Goal: Task Accomplishment & Management: Manage account settings

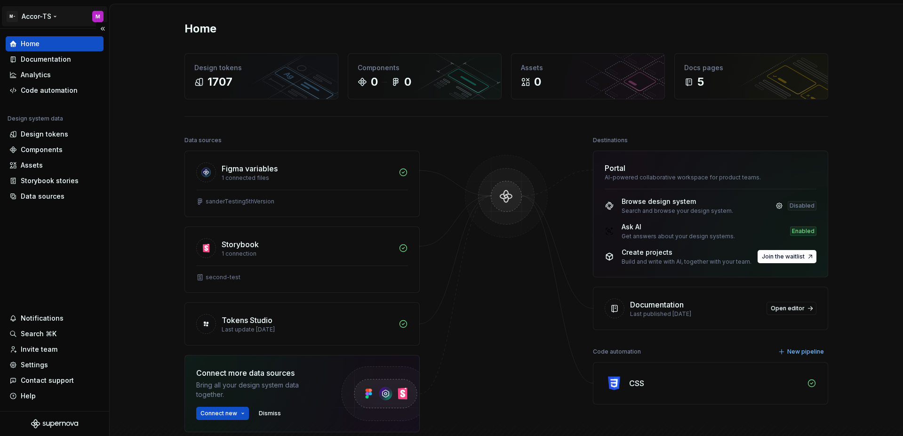
click at [44, 17] on html "M- Accor-TS M Home Documentation Analytics Code automation Design system data D…" at bounding box center [451, 218] width 903 height 436
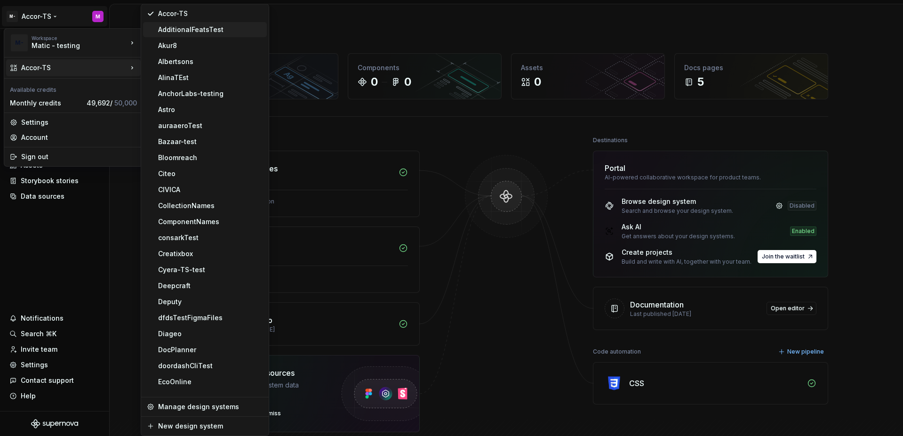
click at [187, 33] on div "AdditionalFeatsTest" at bounding box center [210, 29] width 105 height 9
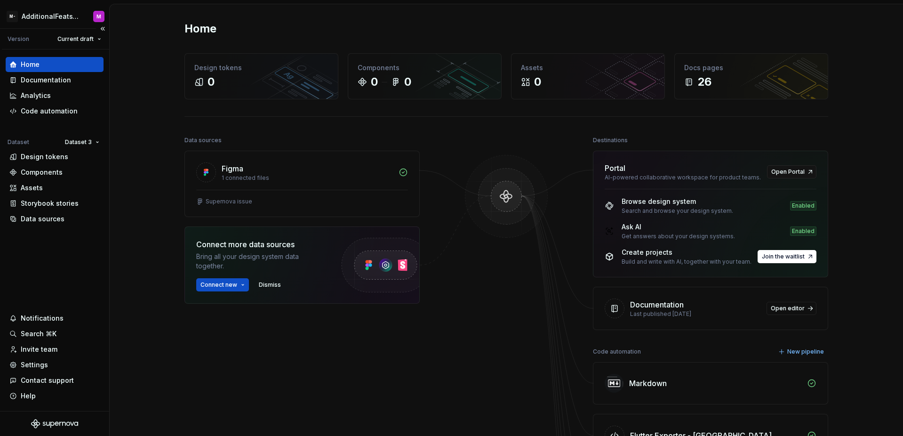
click at [78, 298] on div "Home Documentation Analytics Code automation Dataset Dataset 3 Design tokens Co…" at bounding box center [54, 229] width 109 height 361
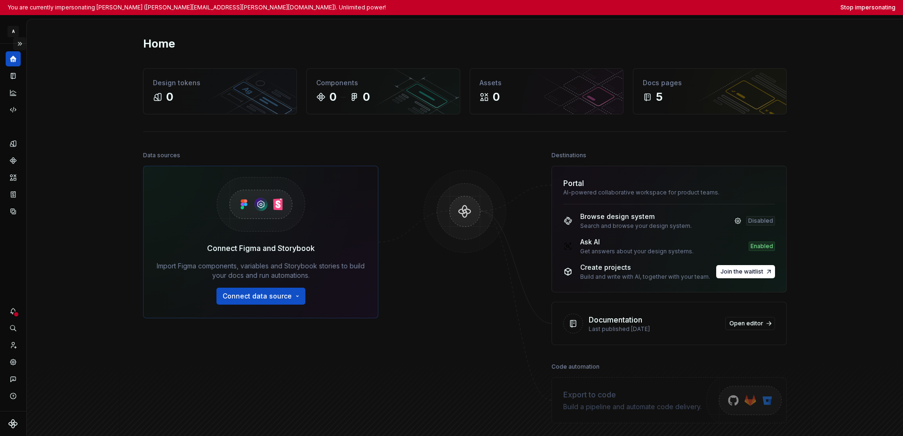
click at [23, 44] on button "Expand sidebar" at bounding box center [19, 43] width 13 height 13
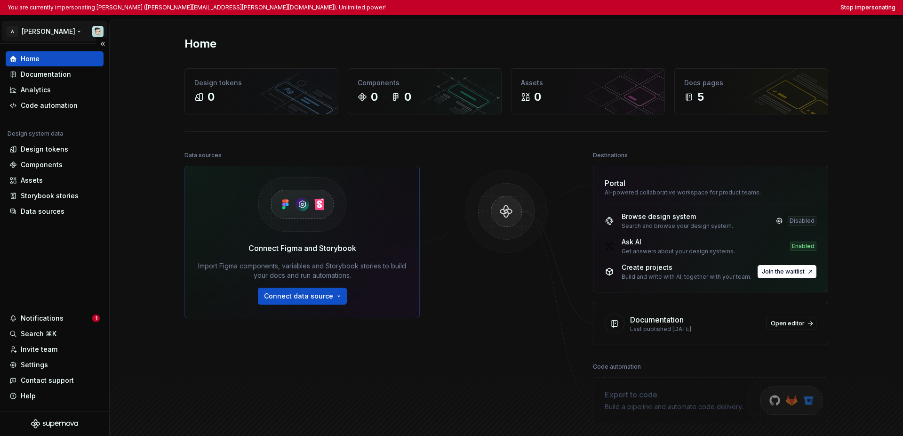
click at [29, 34] on html "You are currently impersonating Ian Murchison (ian.murchison@autodesk.com). Unl…" at bounding box center [451, 218] width 903 height 436
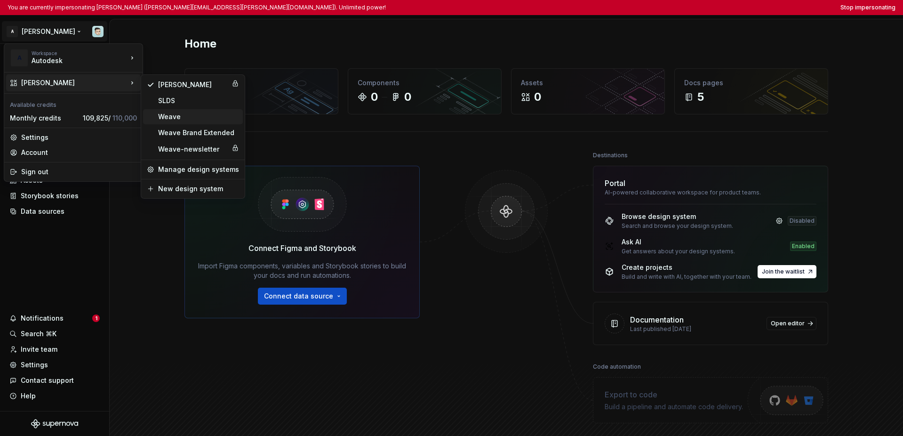
click at [172, 121] on div "Weave" at bounding box center [193, 116] width 100 height 15
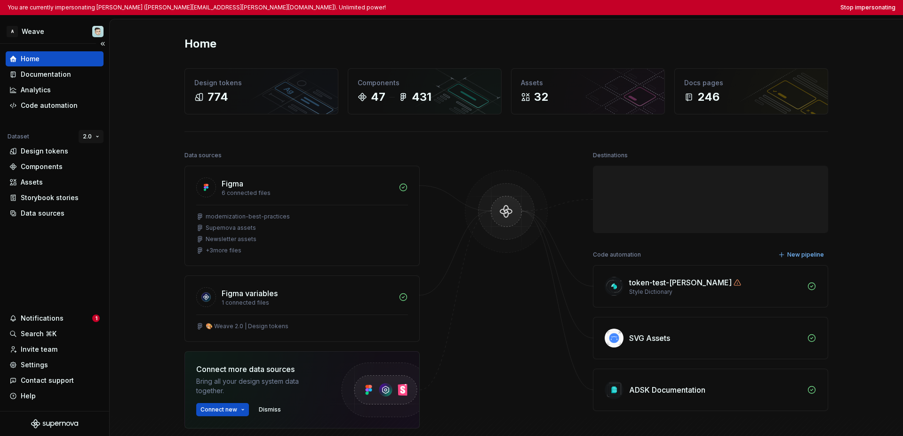
click at [89, 135] on html "You are currently impersonating Ian Murchison (ian.murchison@autodesk.com). Unl…" at bounding box center [451, 218] width 903 height 436
click at [102, 167] on div "3.0" at bounding box center [126, 169] width 61 height 9
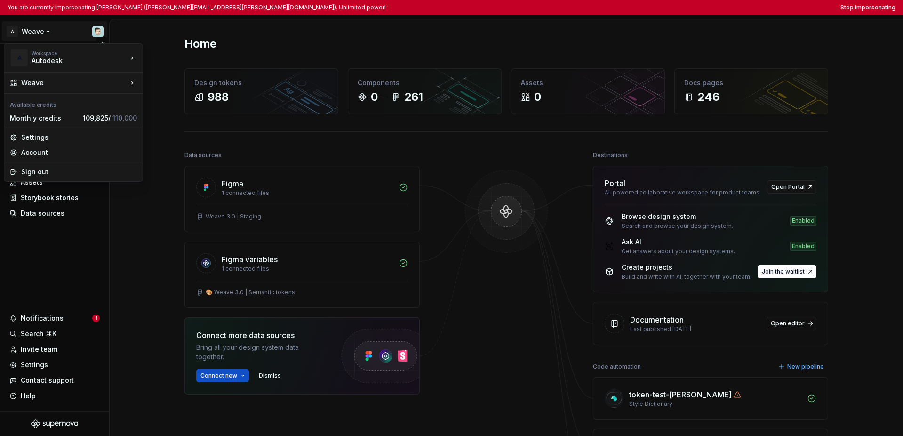
click at [32, 33] on html "You are currently impersonating Ian Murchison (ian.murchison@autodesk.com). Unl…" at bounding box center [451, 218] width 903 height 436
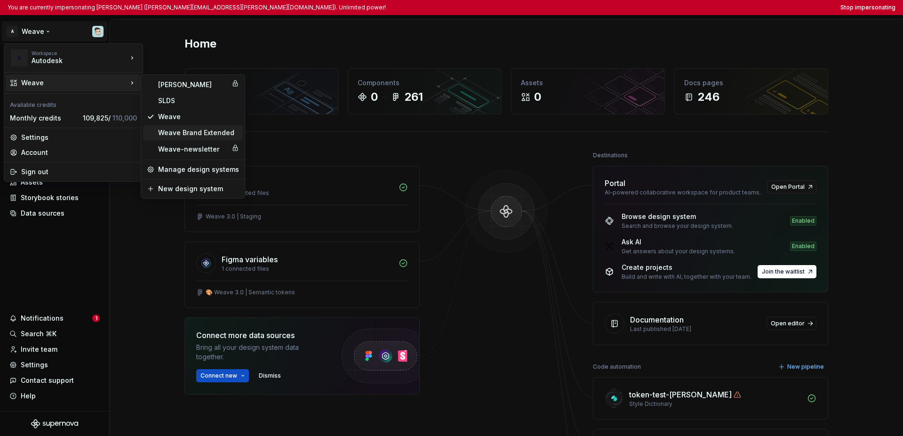
click at [182, 133] on div "Weave Brand Extended" at bounding box center [198, 132] width 81 height 9
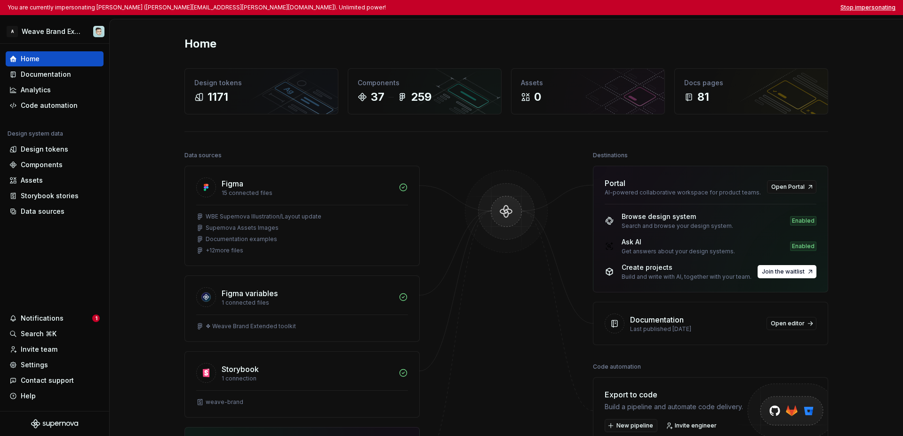
click at [639, 4] on button "Stop impersonating" at bounding box center [867, 8] width 55 height 8
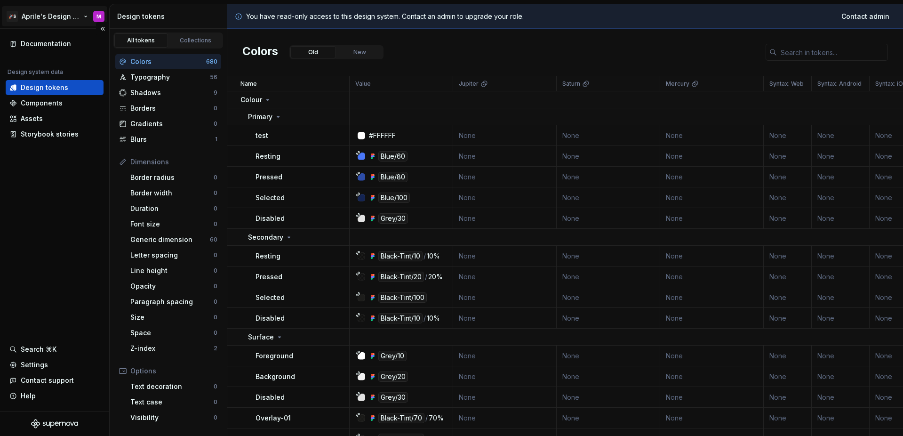
click at [58, 22] on html "🚀S Aprile's Design System M Documentation Design system data Design tokens Comp…" at bounding box center [451, 218] width 903 height 436
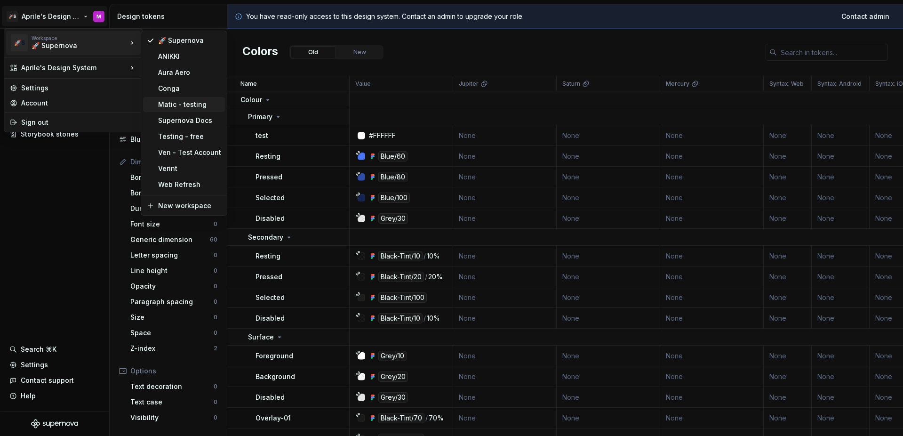
click at [178, 104] on div "Matic - testing" at bounding box center [189, 104] width 63 height 9
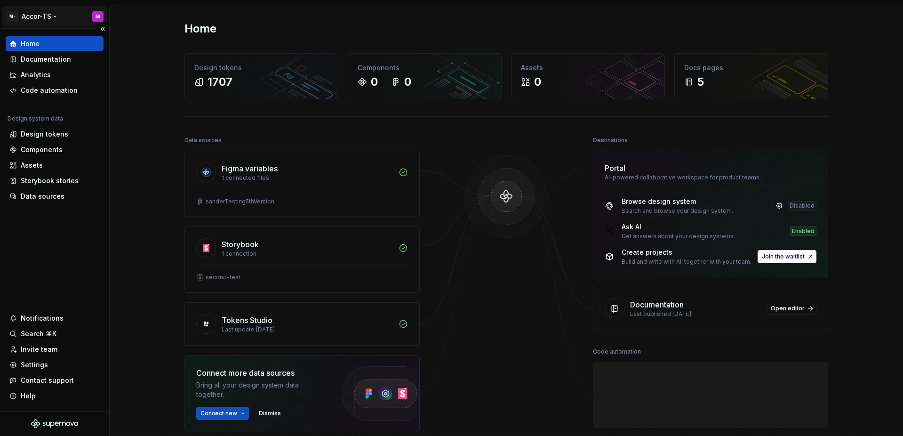
click at [40, 16] on html "M- Accor-TS M Home Documentation Analytics Code automation Design system data D…" at bounding box center [451, 218] width 903 height 436
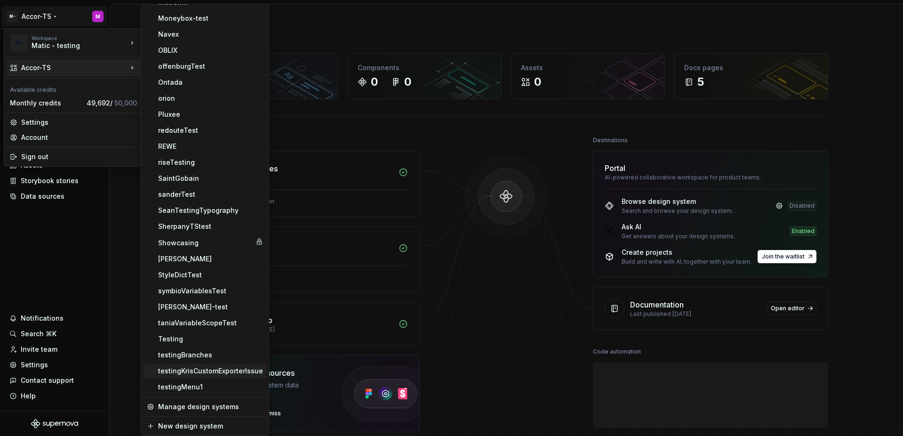
scroll to position [939, 0]
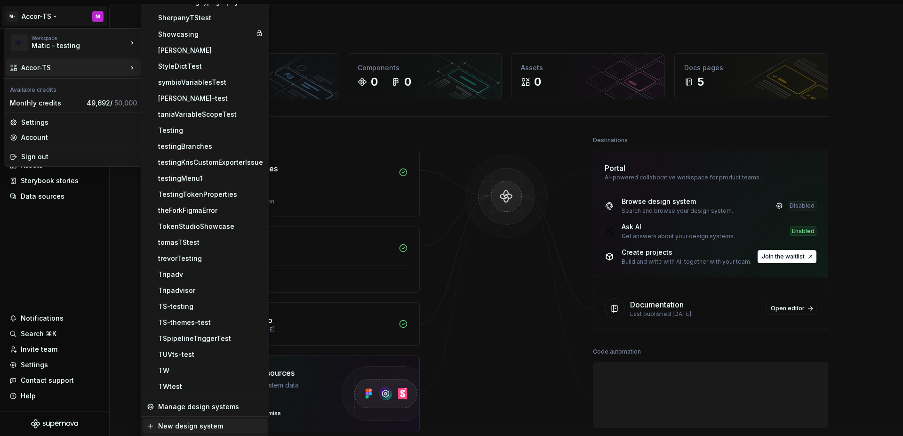
click at [198, 426] on div "New design system" at bounding box center [210, 425] width 105 height 9
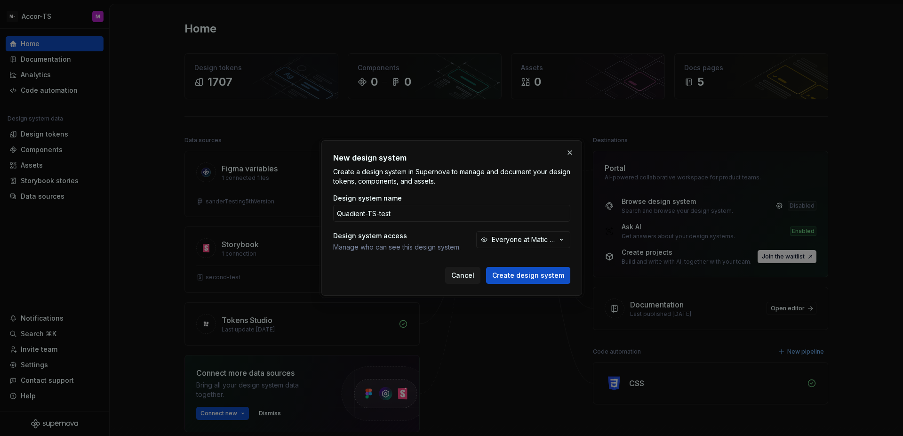
type input "Quadient-TS-test"
click at [486, 267] on button "Create design system" at bounding box center [528, 275] width 84 height 17
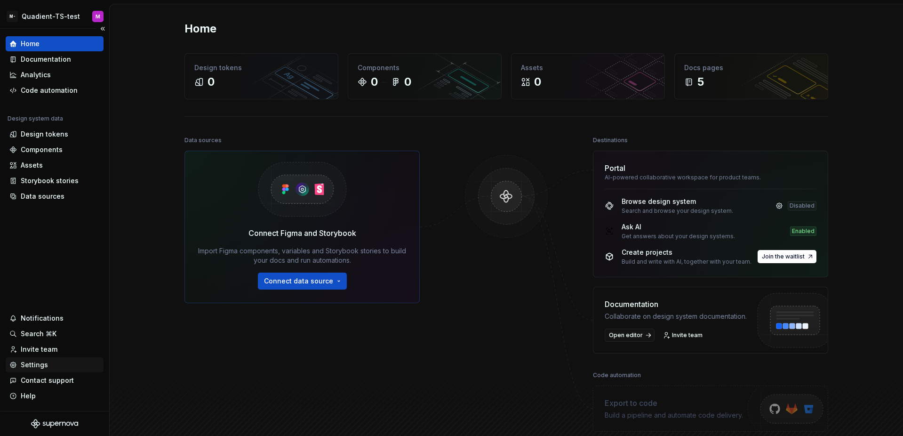
click at [57, 365] on div "Settings" at bounding box center [54, 364] width 90 height 9
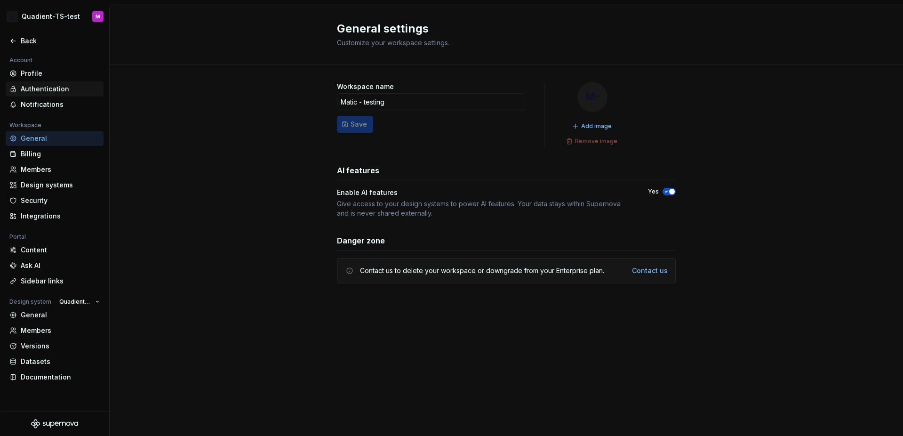
click at [57, 94] on div "Authentication" at bounding box center [55, 88] width 98 height 15
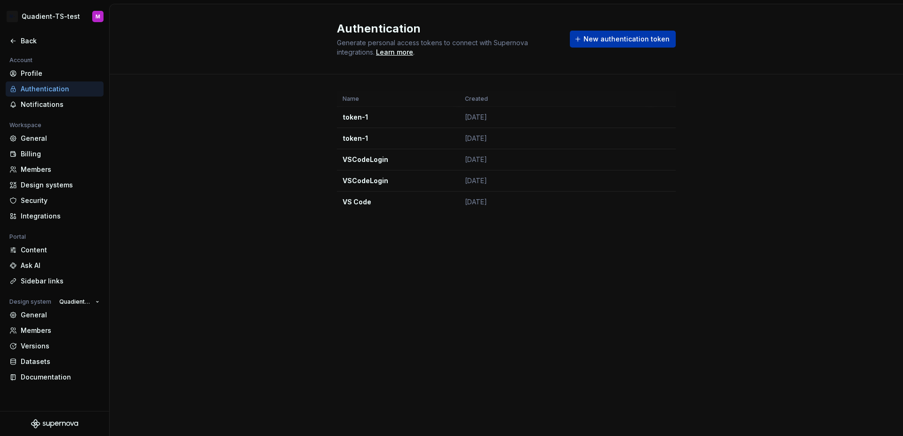
click at [602, 44] on button "New authentication token" at bounding box center [623, 39] width 106 height 17
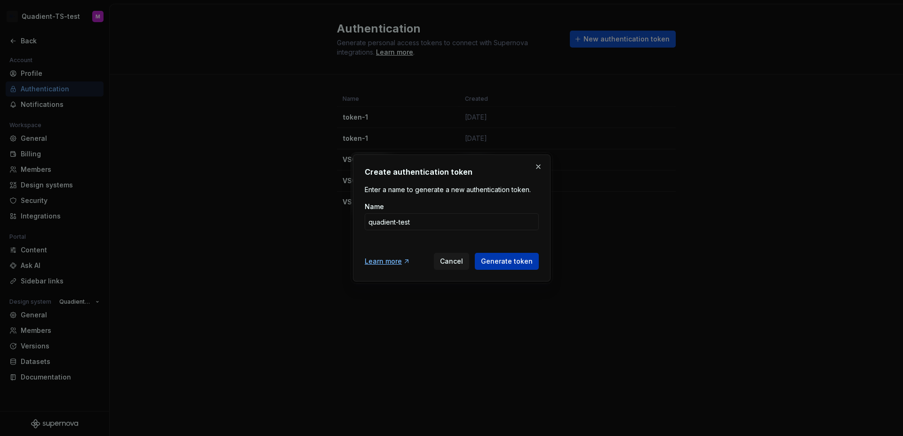
type input "quadient-test"
click at [516, 260] on span "Generate token" at bounding box center [507, 260] width 52 height 9
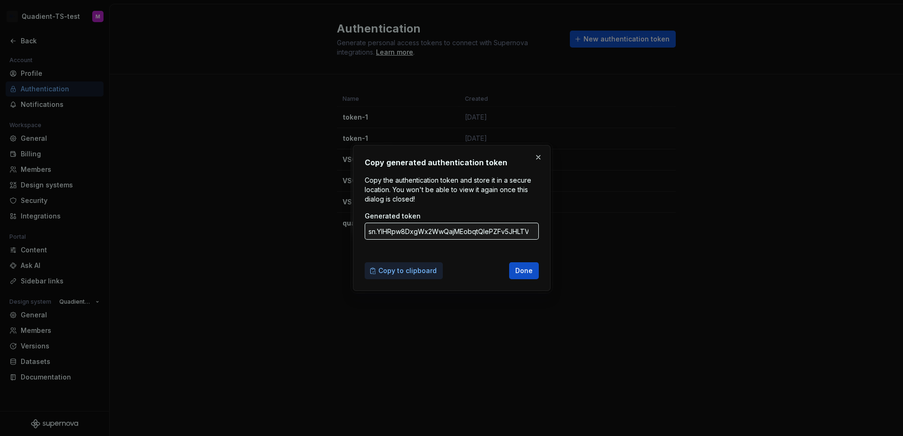
click at [426, 270] on span "Copy to clipboard" at bounding box center [407, 270] width 58 height 9
click at [538, 154] on button "button" at bounding box center [538, 157] width 13 height 13
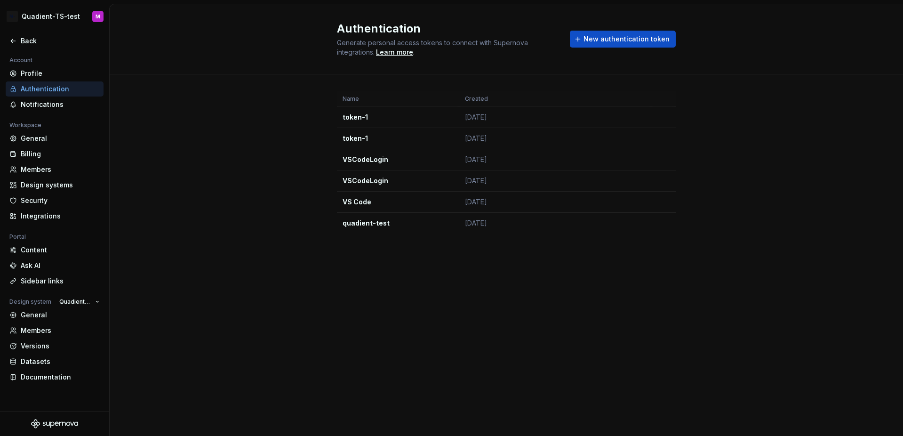
click at [19, 32] on div at bounding box center [54, 31] width 109 height 5
click at [19, 35] on div "Back" at bounding box center [55, 40] width 98 height 15
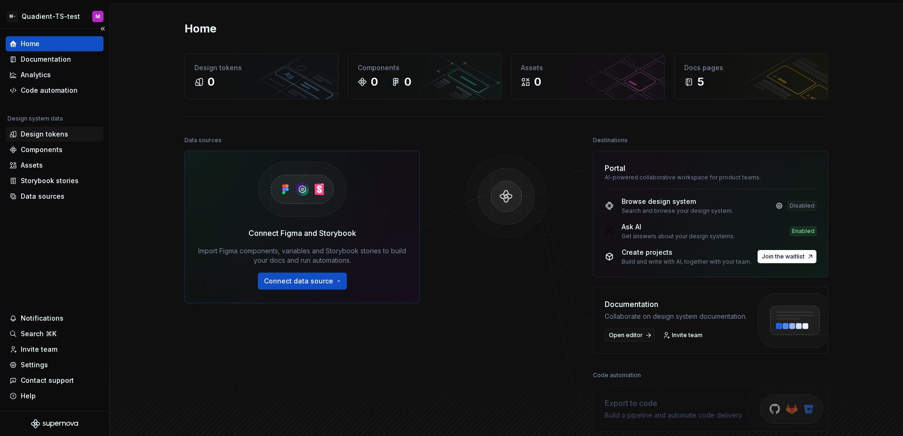
click at [72, 136] on div "Design tokens" at bounding box center [54, 133] width 90 height 9
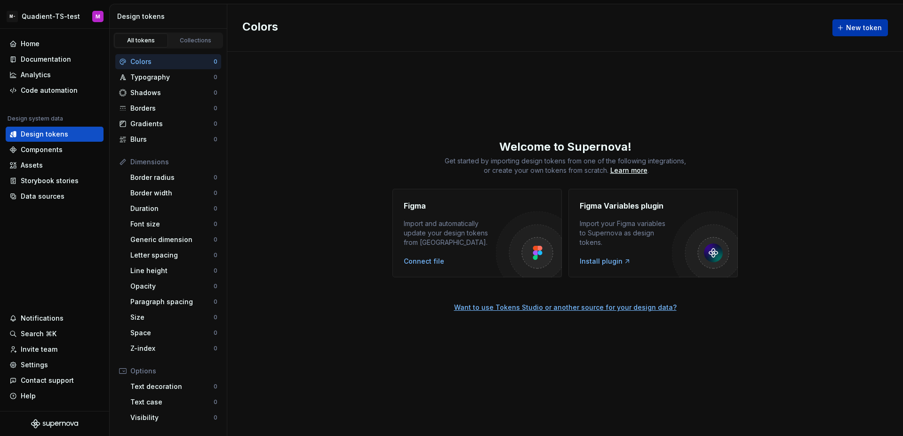
click at [856, 31] on span "New token" at bounding box center [864, 27] width 36 height 9
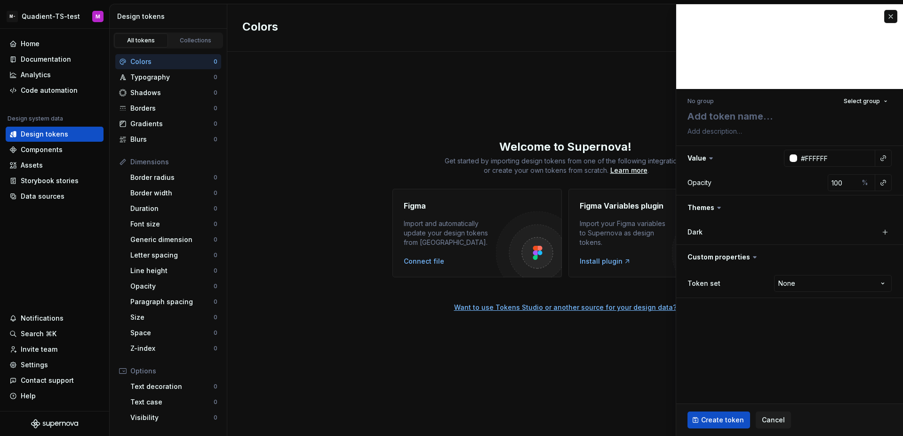
type textarea "*"
click at [736, 110] on textarea at bounding box center [787, 116] width 204 height 17
click at [738, 113] on textarea at bounding box center [787, 116] width 204 height 17
type textarea "t"
type textarea "*"
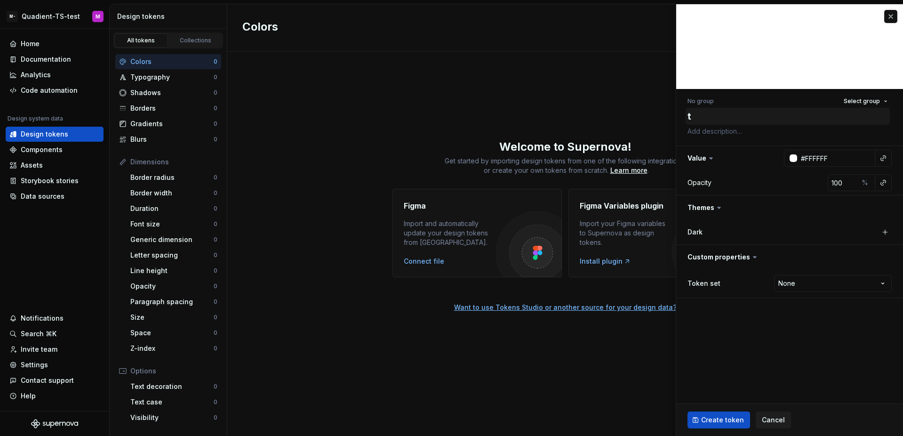
type textarea "te"
type textarea "*"
type textarea "tes"
type textarea "*"
type textarea "test"
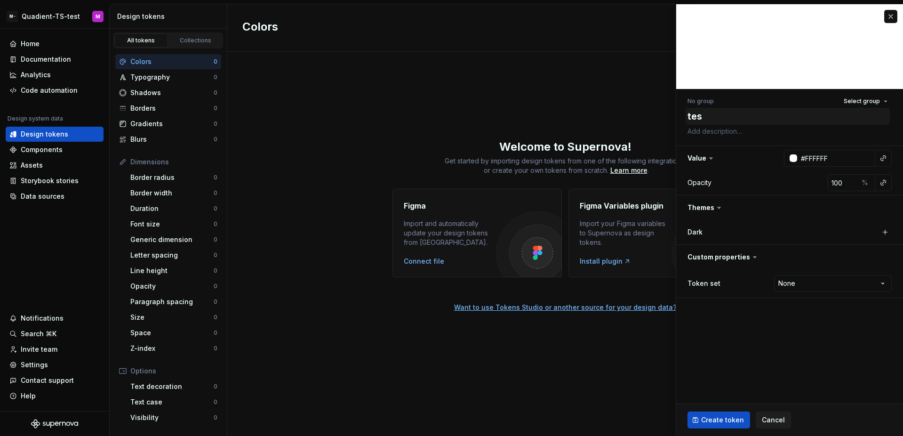
type textarea "*"
type textarea "testi"
type textarea "*"
type textarea "testin"
type textarea "*"
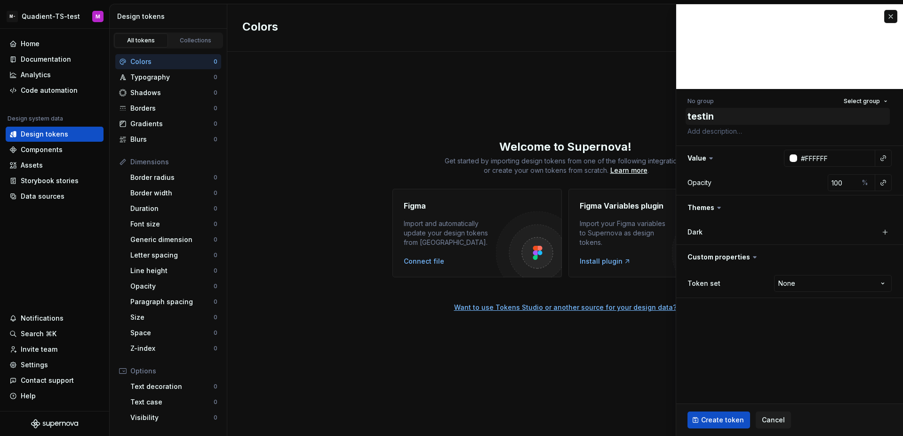
type textarea "testing"
type textarea "*"
type textarea "testing"
click at [724, 425] on button "Create token" at bounding box center [718, 419] width 63 height 17
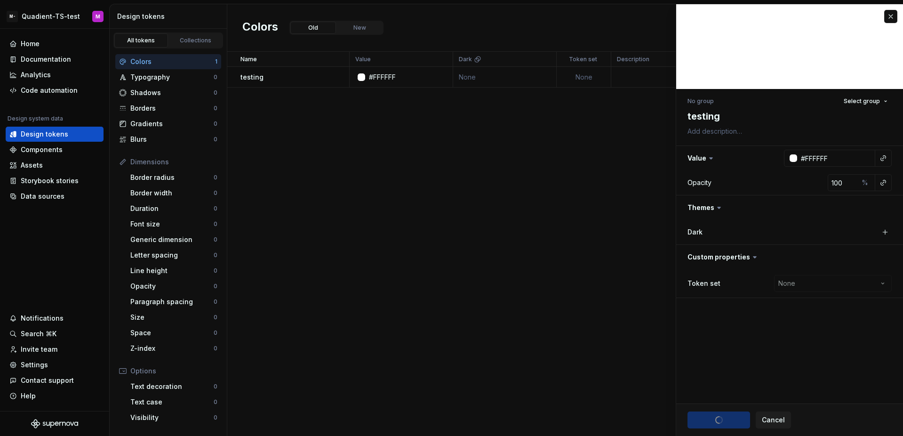
type textarea "*"
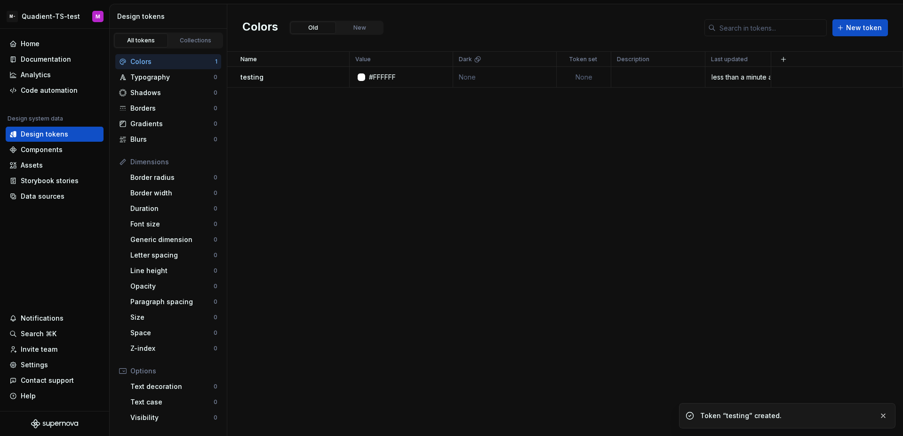
click at [528, 189] on div "Name Value Dark Token set Description Last updated testing #FFFFFF None None le…" at bounding box center [565, 244] width 676 height 384
click at [781, 58] on button "button" at bounding box center [783, 59] width 13 height 13
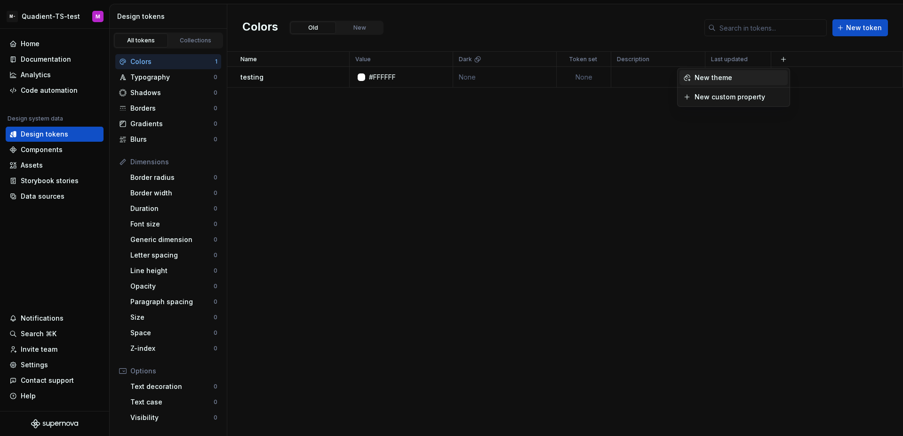
click at [754, 76] on div "New theme" at bounding box center [738, 77] width 89 height 9
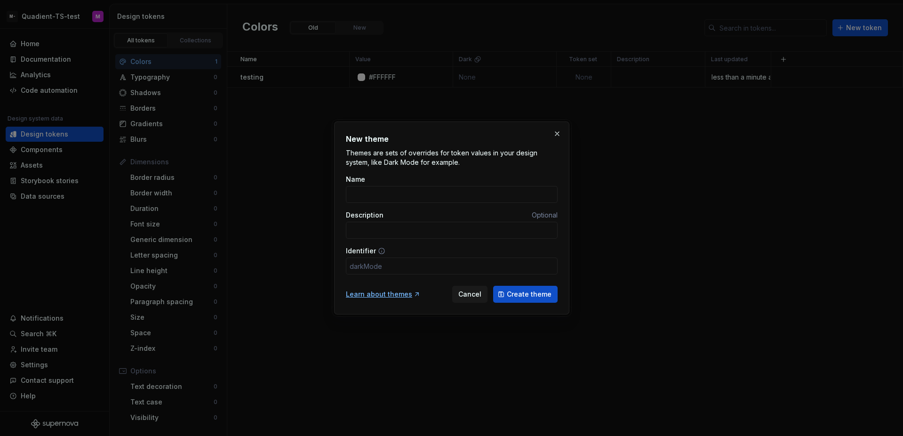
type input "L"
type input "l"
type input "Li"
type input "li"
type input "Lig"
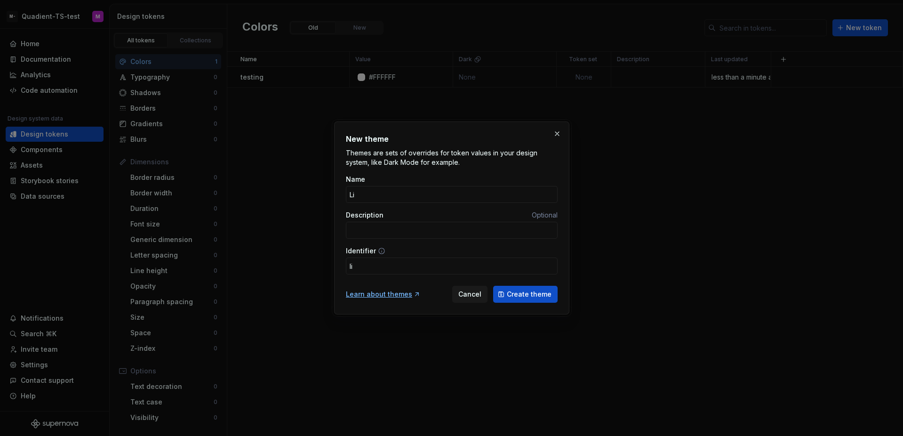
type input "lig"
type input "Ligh"
type input "ligh"
type input "Light"
type input "light"
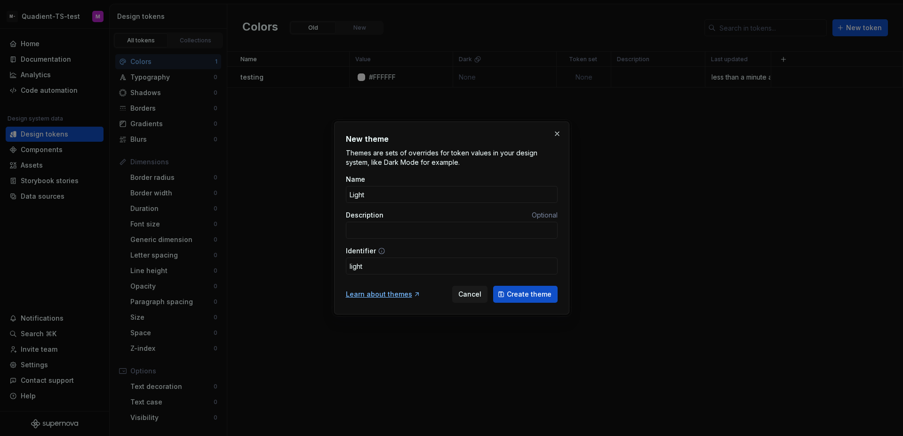
type input "Light"
click at [536, 295] on span "Create theme" at bounding box center [529, 293] width 45 height 9
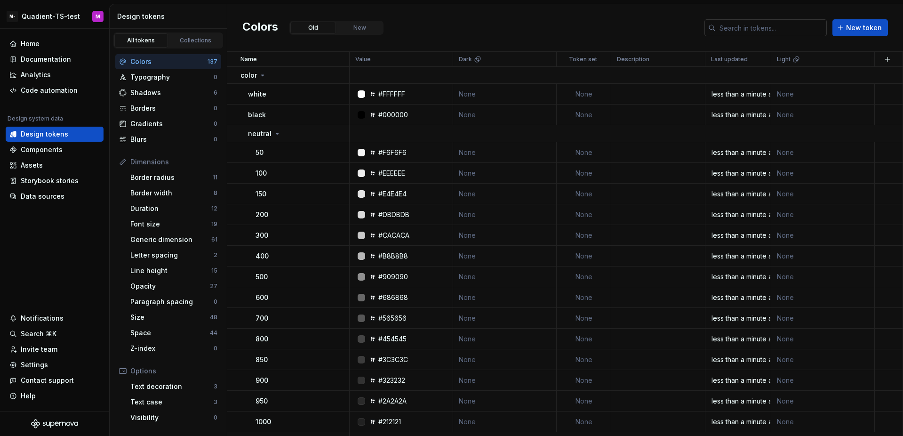
click at [736, 27] on input "text" at bounding box center [771, 27] width 111 height 17
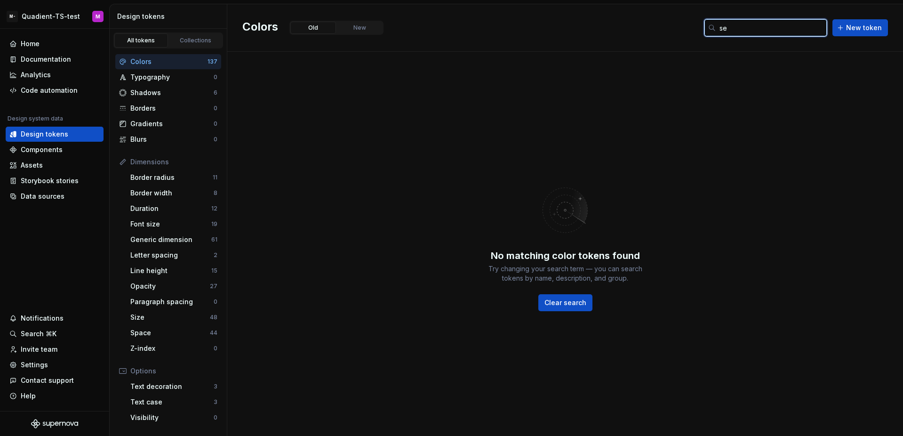
type input "s"
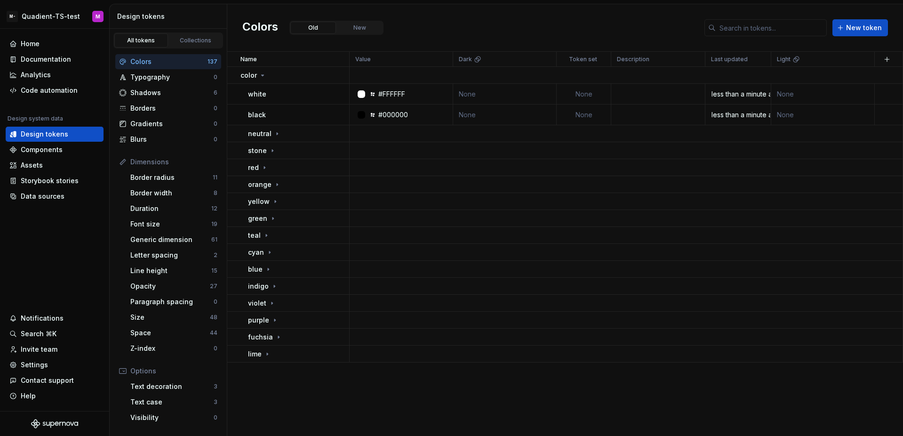
click at [661, 34] on div "Colors Old New New token" at bounding box center [565, 28] width 676 height 48
click at [191, 84] on div "Typography 0" at bounding box center [168, 77] width 106 height 15
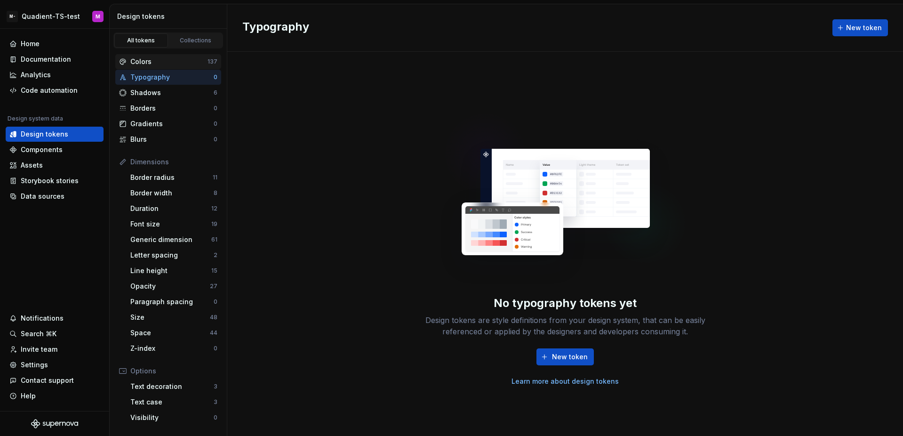
click at [176, 64] on div "Colors" at bounding box center [168, 61] width 77 height 9
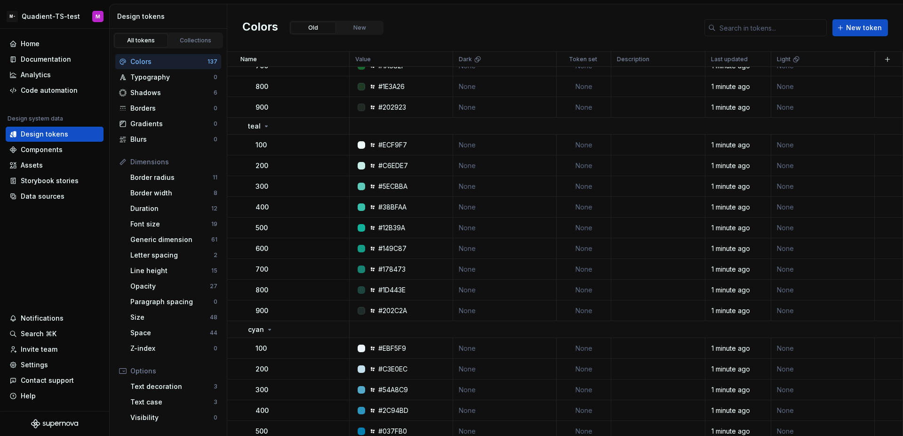
scroll to position [2726, 0]
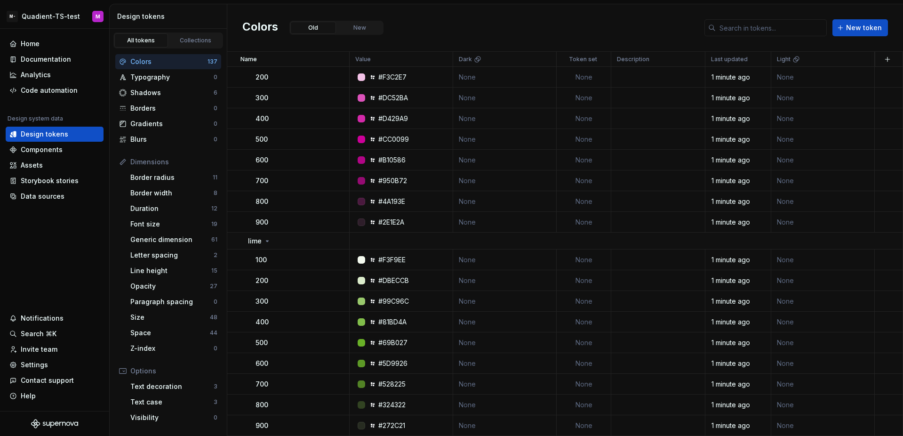
click at [450, 18] on div "Colors Old New New token" at bounding box center [565, 28] width 676 height 48
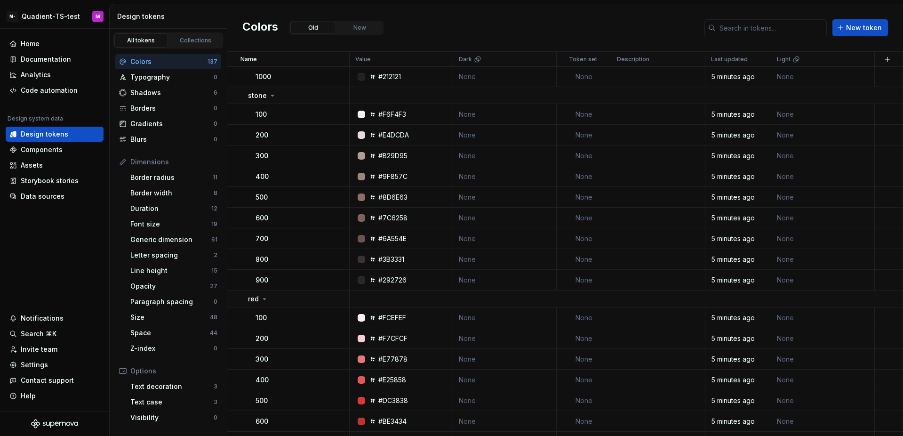
scroll to position [0, 0]
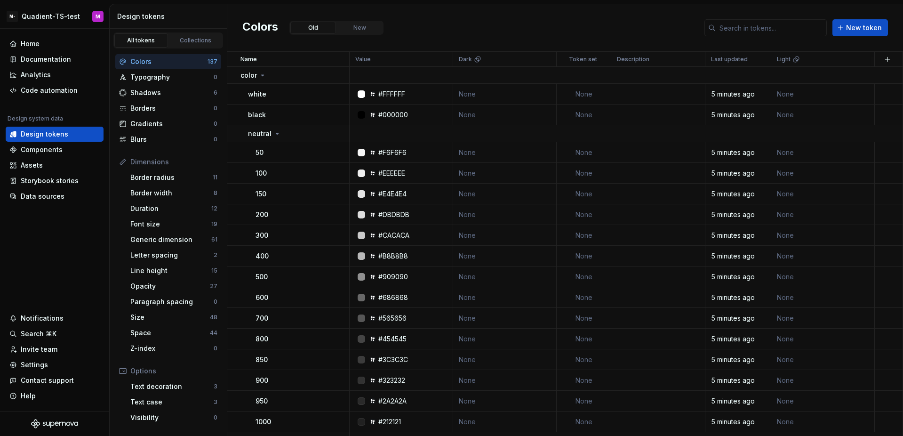
click at [521, 21] on div "Colors Old New New token" at bounding box center [565, 28] width 676 height 48
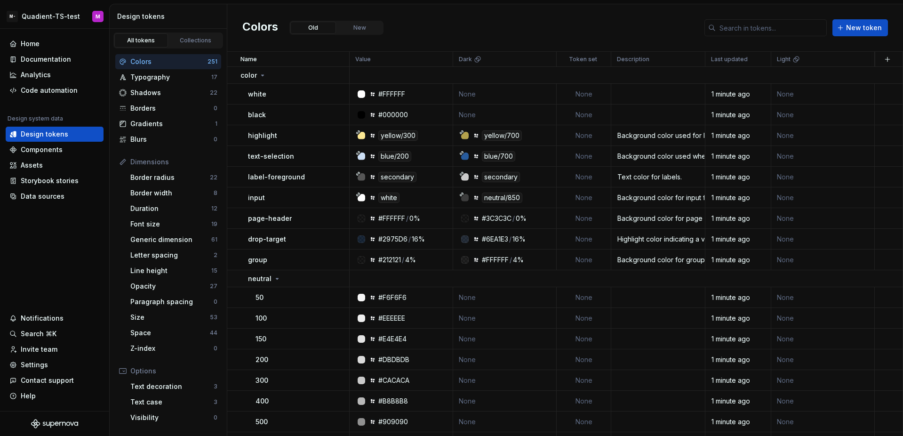
click at [542, 37] on div "Colors Old New New token" at bounding box center [565, 28] width 676 height 48
click at [542, 39] on div "Colors Old New New token" at bounding box center [565, 28] width 676 height 48
click at [440, 62] on html "M- Quadient-TS-test M Home Documentation Analytics Code automation Design syste…" at bounding box center [451, 218] width 903 height 436
click at [452, 24] on html "M- Quadient-TS-test M Home Documentation Analytics Code automation Design syste…" at bounding box center [451, 218] width 903 height 436
click at [358, 28] on button "New" at bounding box center [360, 28] width 46 height 12
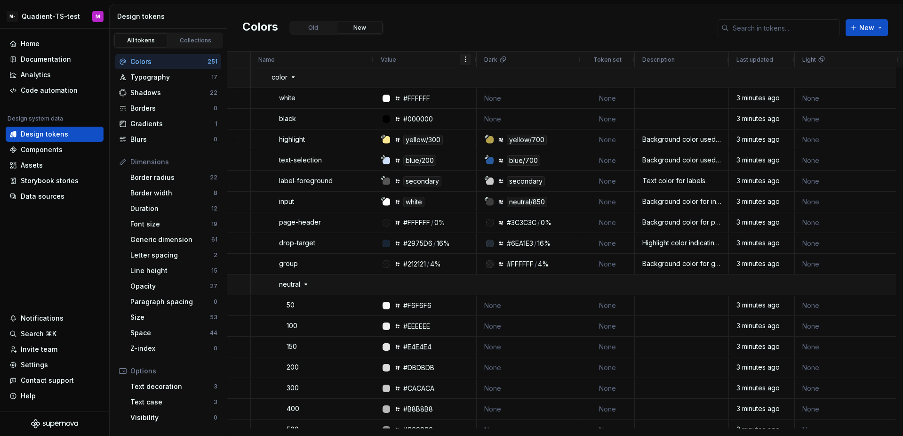
click at [464, 57] on span at bounding box center [465, 60] width 8 height 8
click at [477, 26] on div "Colors Old New New" at bounding box center [565, 28] width 676 height 48
click at [321, 29] on button "Old" at bounding box center [313, 28] width 46 height 12
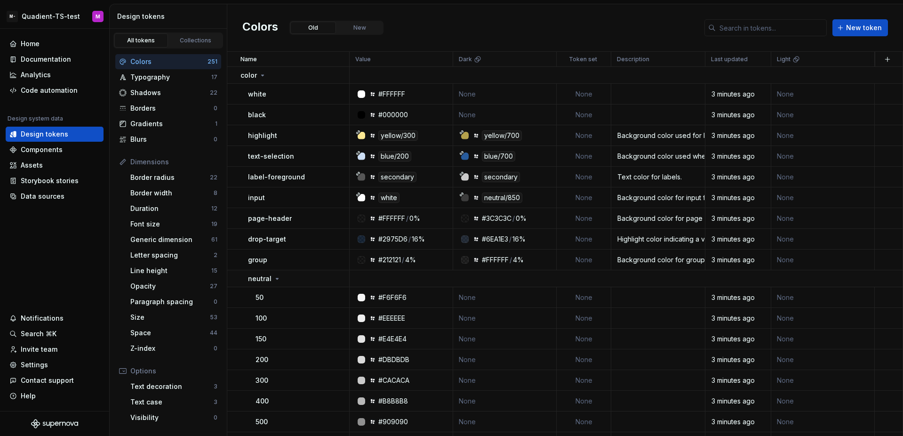
click at [446, 22] on div "Colors Old New New token" at bounding box center [565, 28] width 676 height 48
click at [449, 23] on div "Colors Old New New token" at bounding box center [565, 28] width 676 height 48
click at [569, 39] on div "Colors Old New New token" at bounding box center [565, 28] width 676 height 48
click at [441, 23] on div "Colors Old New New token" at bounding box center [565, 28] width 676 height 48
